Goal: Book appointment/travel/reservation

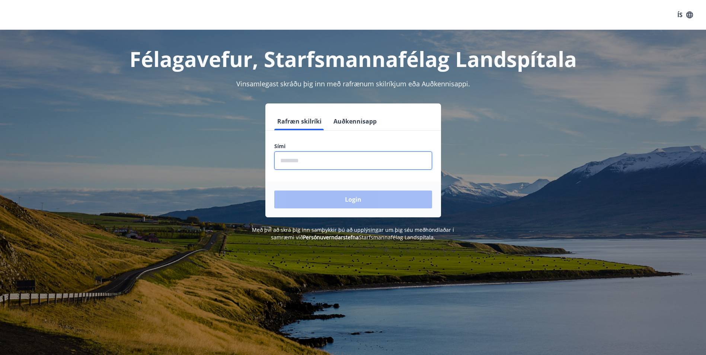
click at [295, 162] on input "phone" at bounding box center [353, 160] width 158 height 18
type input "********"
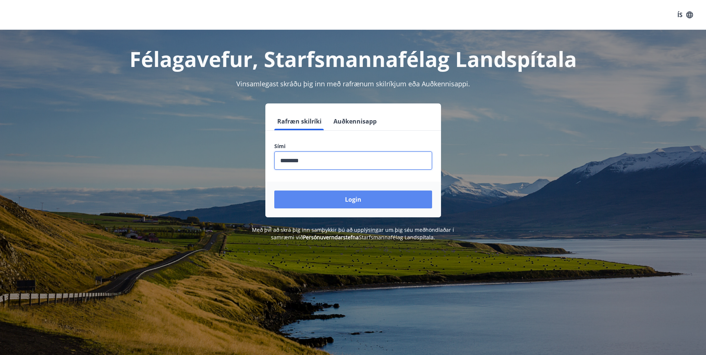
click at [339, 200] on button "Login" at bounding box center [353, 200] width 158 height 18
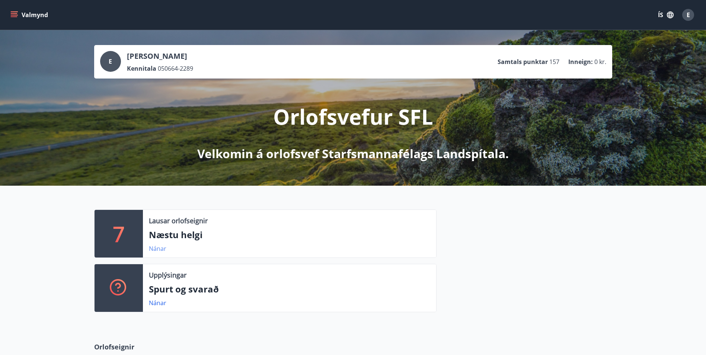
click at [154, 247] on link "Nánar" at bounding box center [157, 248] width 17 height 8
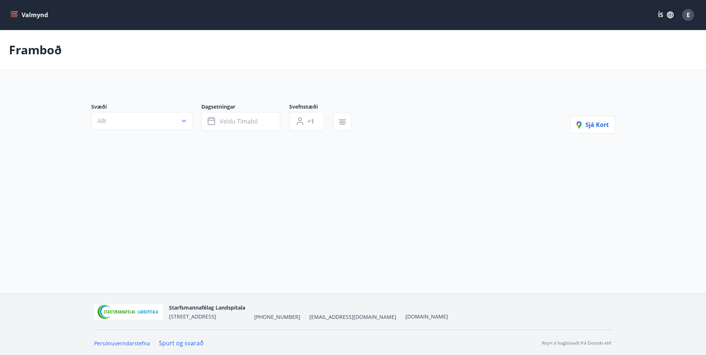
type input "*"
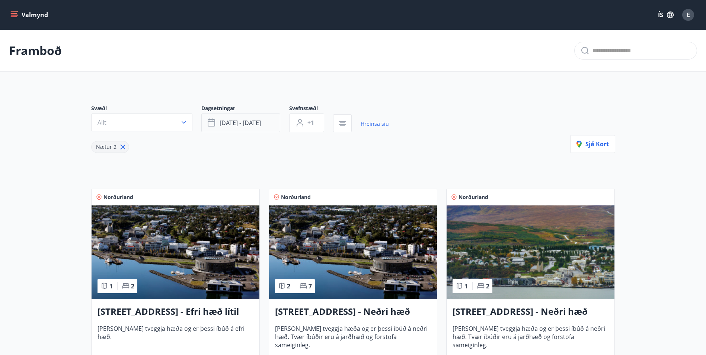
click at [261, 121] on span "[DATE] - [DATE]" at bounding box center [240, 123] width 41 height 8
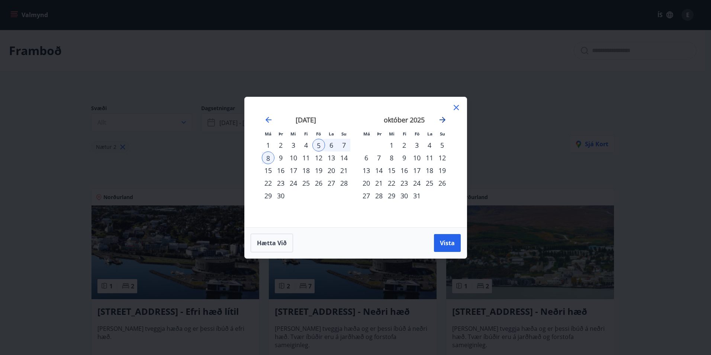
click at [442, 120] on icon "Move forward to switch to the next month." at bounding box center [442, 119] width 9 height 9
click at [266, 120] on icon "Move backward to switch to the previous month." at bounding box center [268, 119] width 9 height 9
click at [457, 107] on icon at bounding box center [456, 107] width 1 height 1
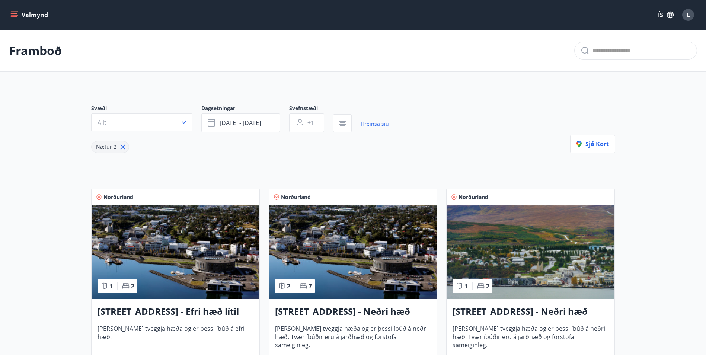
click at [13, 15] on icon "menu" at bounding box center [15, 15] width 8 height 1
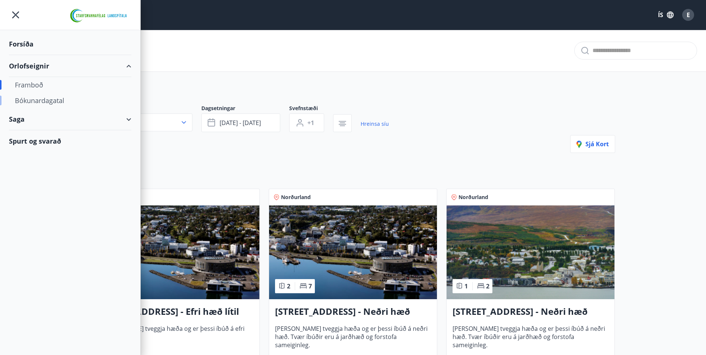
click at [47, 99] on div "Bókunardagatal" at bounding box center [70, 101] width 111 height 16
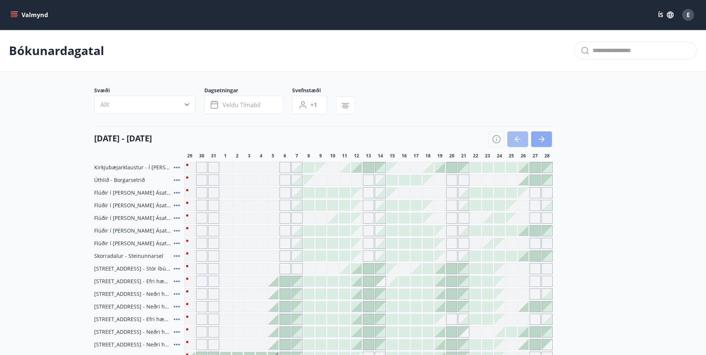
click at [537, 138] on icon "button" at bounding box center [541, 139] width 9 height 9
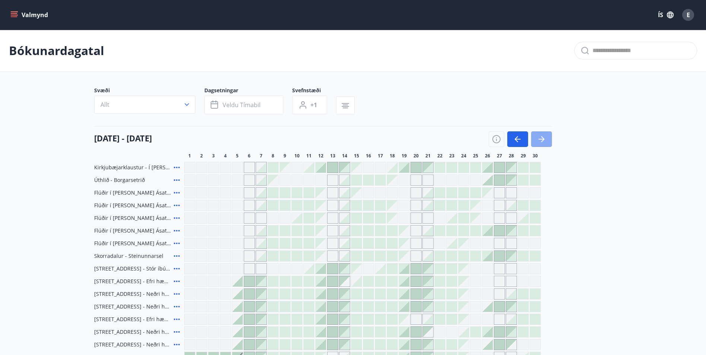
click at [538, 139] on icon "button" at bounding box center [541, 139] width 6 height 1
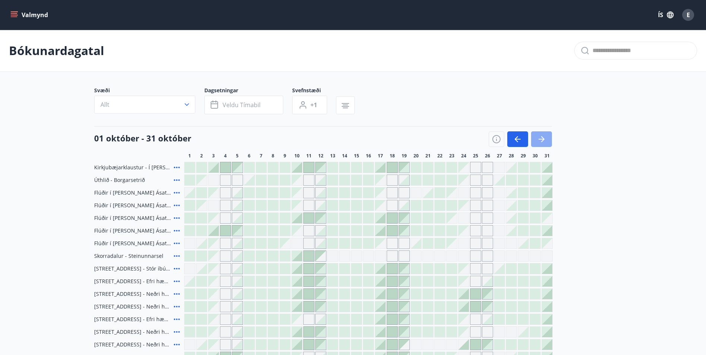
click at [538, 137] on icon "button" at bounding box center [541, 139] width 9 height 9
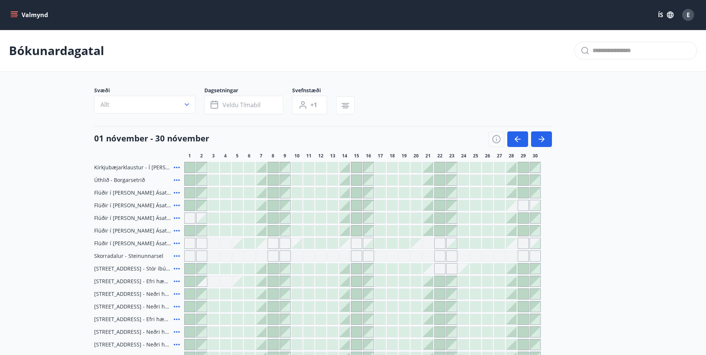
click at [262, 220] on div at bounding box center [261, 218] width 10 height 10
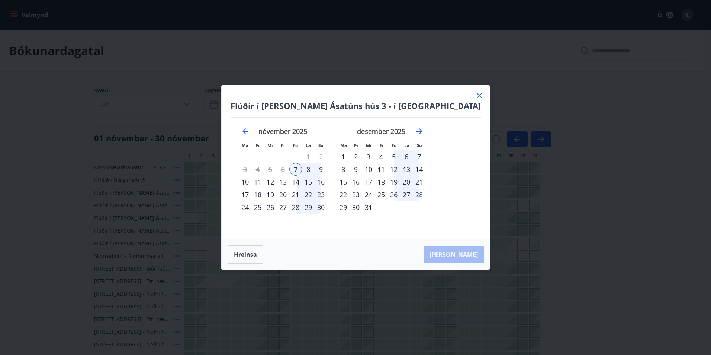
click at [477, 95] on icon at bounding box center [479, 95] width 5 height 5
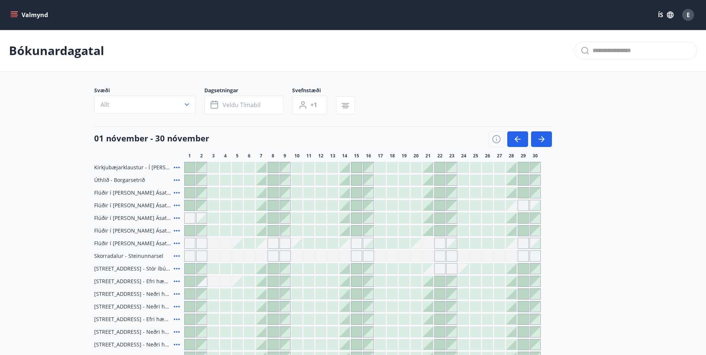
click at [622, 248] on main "Bókunardagatal Svæði Allt Dagsetningar Veldu tímabil Svefnstæði +1 [DATE] - [DA…" at bounding box center [353, 196] width 706 height 333
click at [539, 136] on icon "button" at bounding box center [541, 139] width 9 height 9
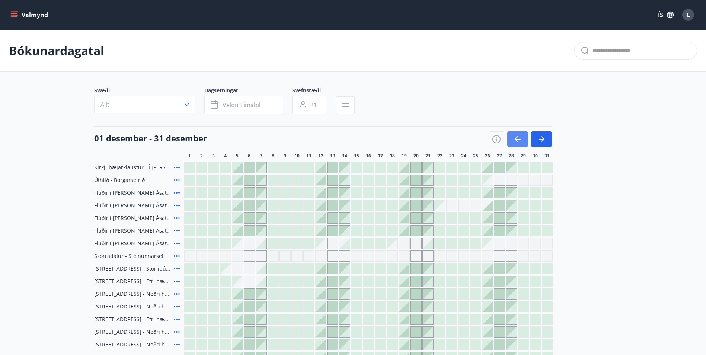
click at [520, 141] on icon "button" at bounding box center [517, 139] width 9 height 9
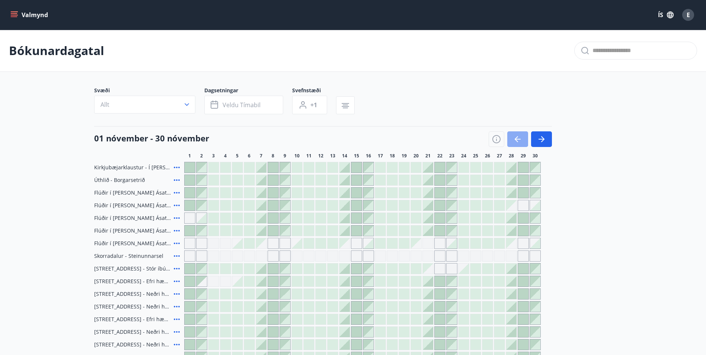
click at [520, 141] on icon "button" at bounding box center [517, 139] width 9 height 9
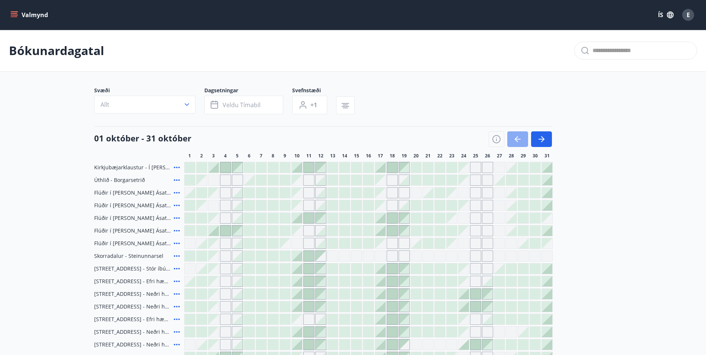
click at [520, 141] on icon "button" at bounding box center [517, 139] width 9 height 9
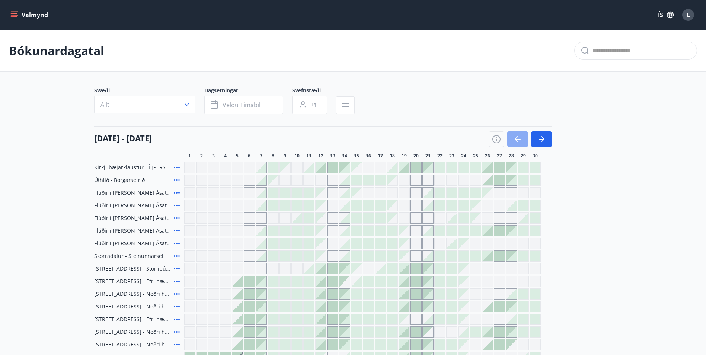
click at [520, 141] on icon "button" at bounding box center [517, 139] width 9 height 9
